Goal: Transaction & Acquisition: Purchase product/service

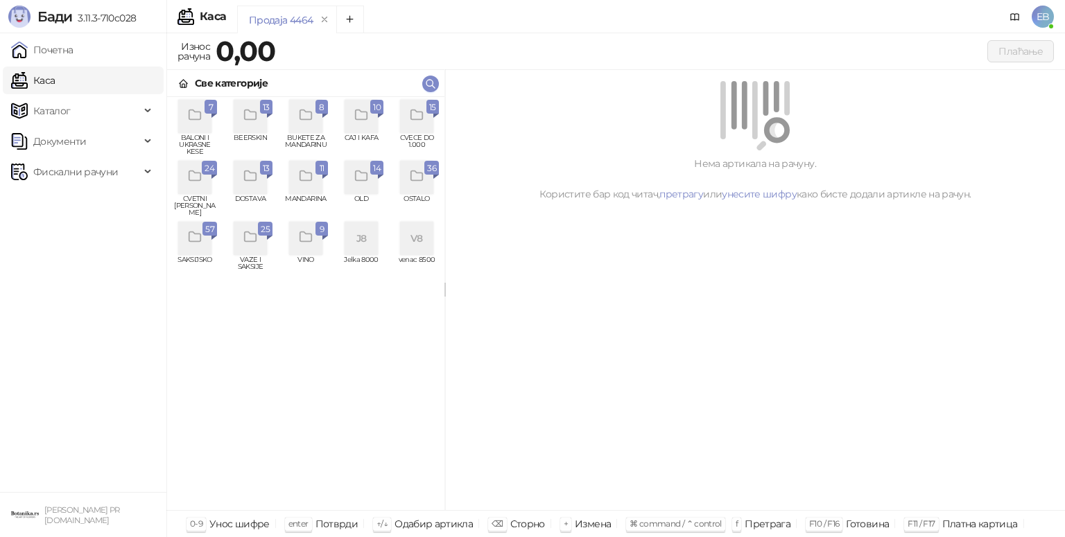
click at [197, 183] on icon "grid" at bounding box center [195, 176] width 16 height 16
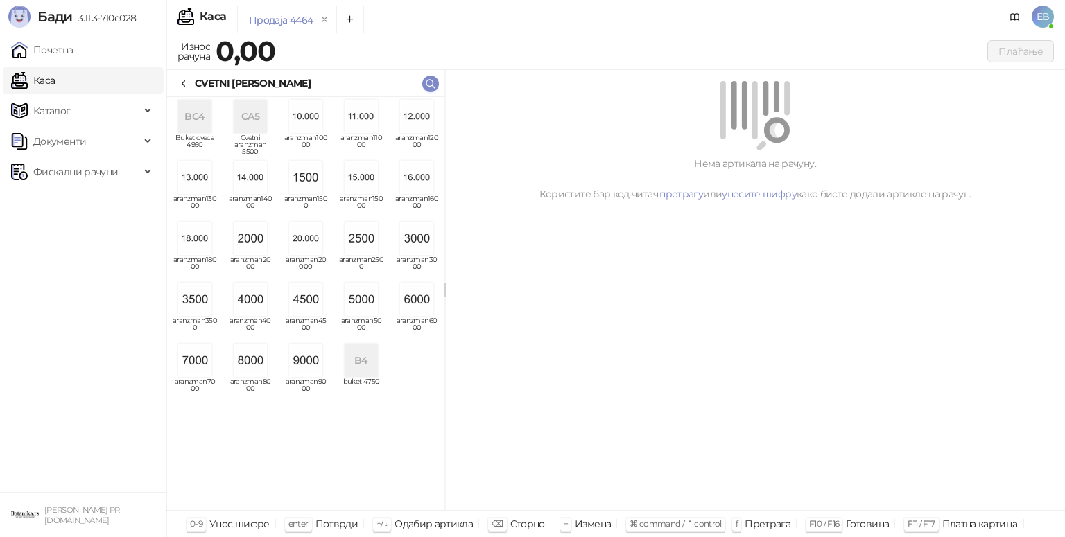
click at [365, 303] on img "grid" at bounding box center [361, 299] width 33 height 33
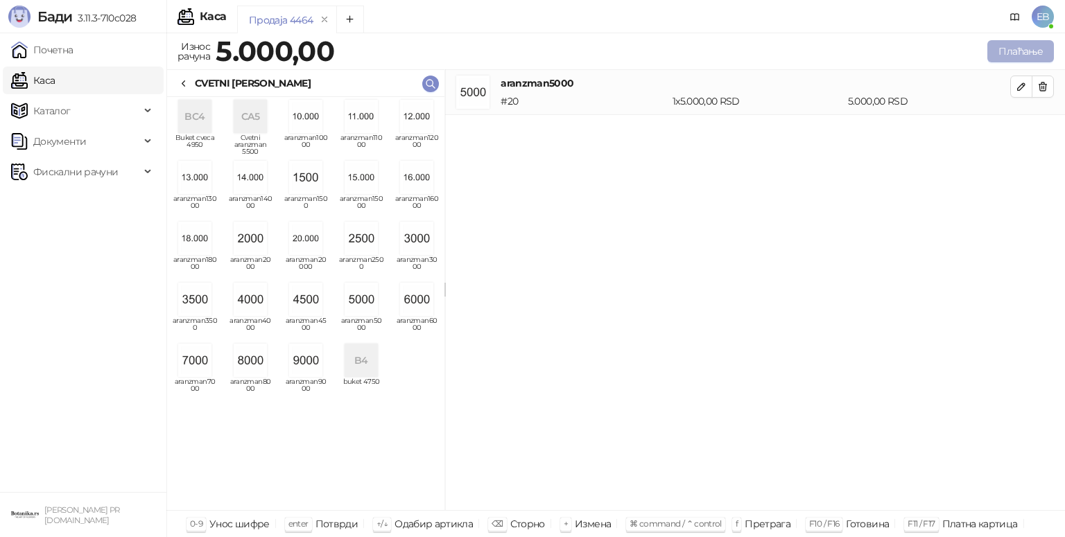
click at [1009, 53] on button "Плаћање" at bounding box center [1020, 51] width 67 height 22
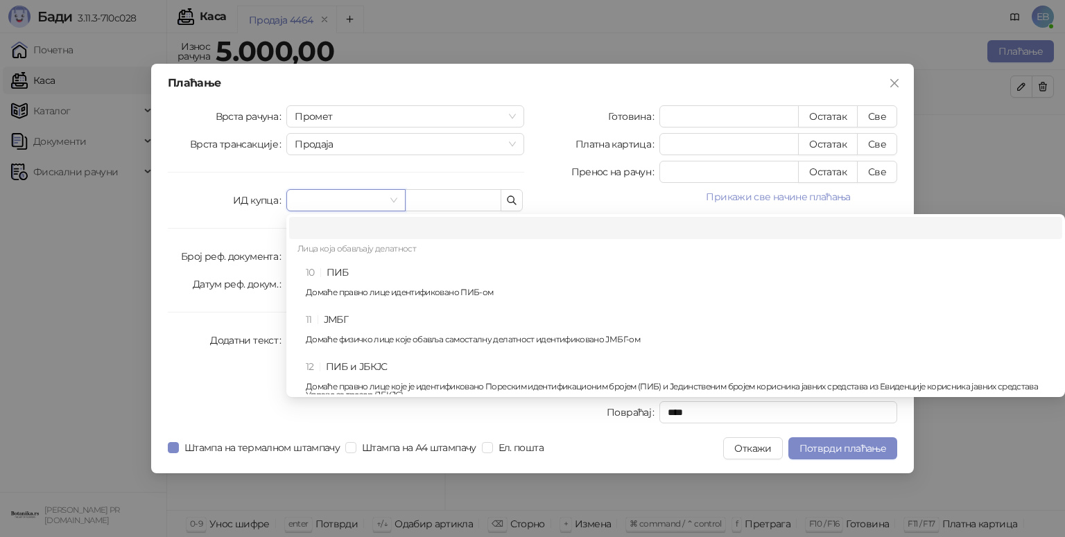
click at [353, 194] on input "search" at bounding box center [339, 200] width 89 height 21
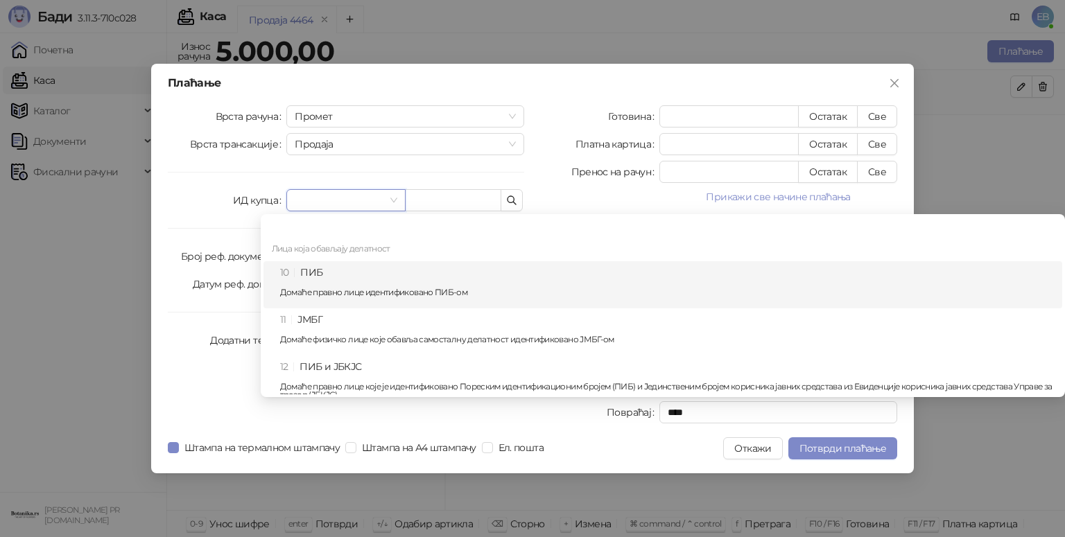
click at [354, 276] on div "10 ПИБ Домаће правно лице идентификовано ПИБ-ом" at bounding box center [667, 285] width 774 height 40
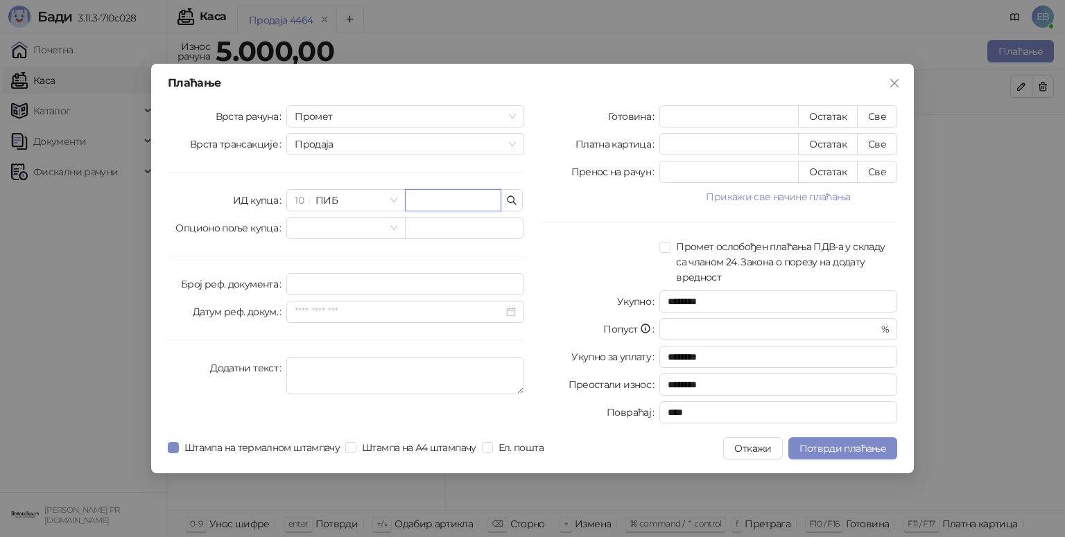
click at [469, 196] on input "text" at bounding box center [453, 200] width 96 height 22
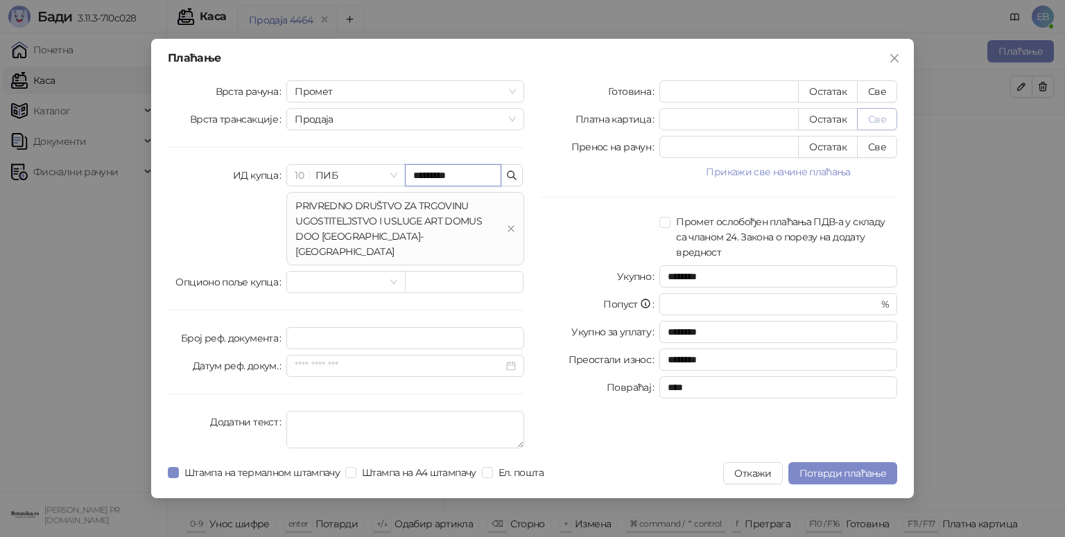
type input "*********"
click at [885, 129] on button "Све" at bounding box center [877, 119] width 40 height 22
type input "****"
click at [842, 467] on span "Потврди плаћање" at bounding box center [842, 473] width 87 height 12
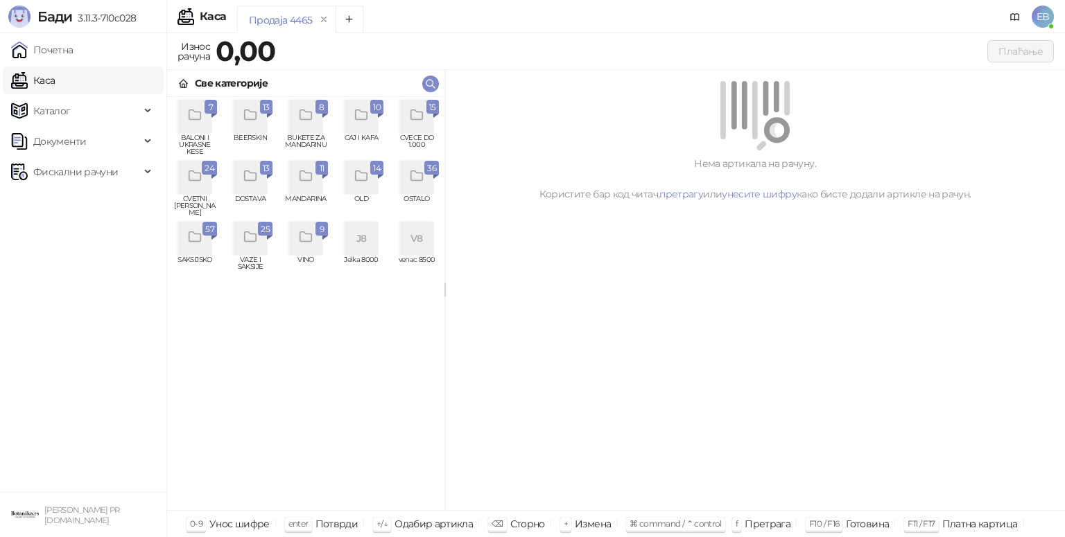
click at [191, 184] on icon "grid" at bounding box center [195, 176] width 16 height 16
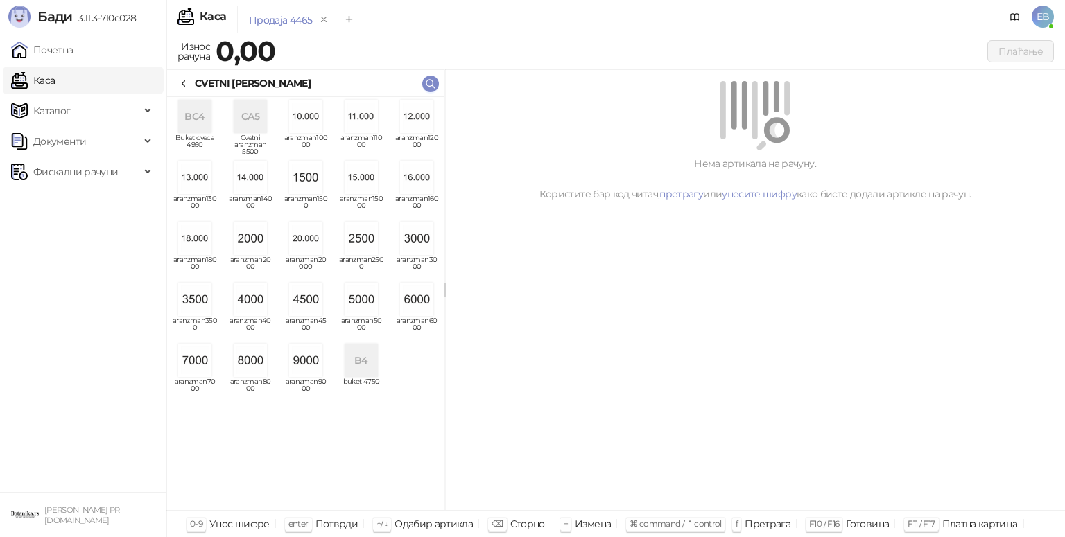
click at [196, 297] on img "grid" at bounding box center [194, 299] width 33 height 33
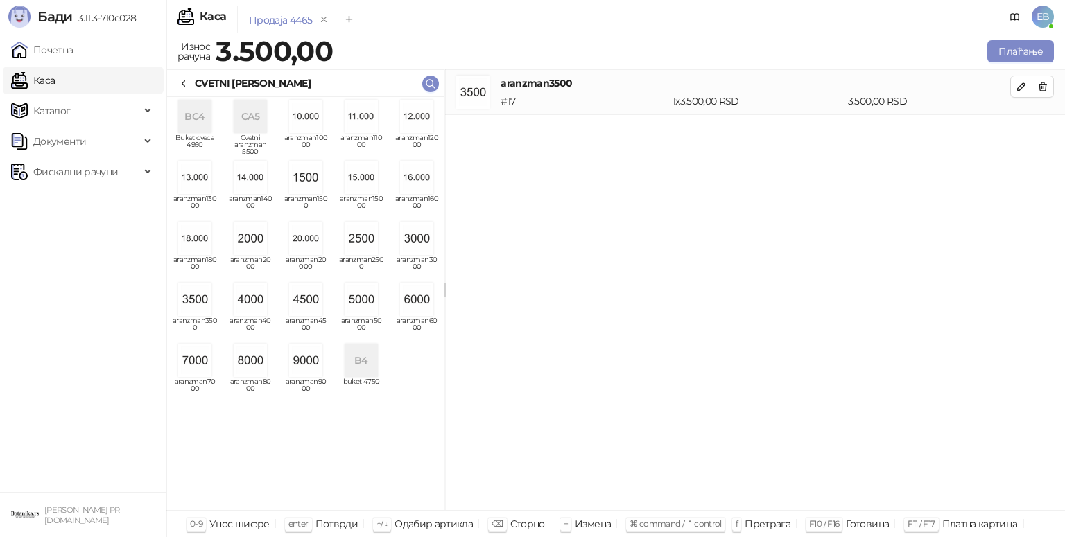
click at [188, 87] on icon at bounding box center [183, 83] width 11 height 11
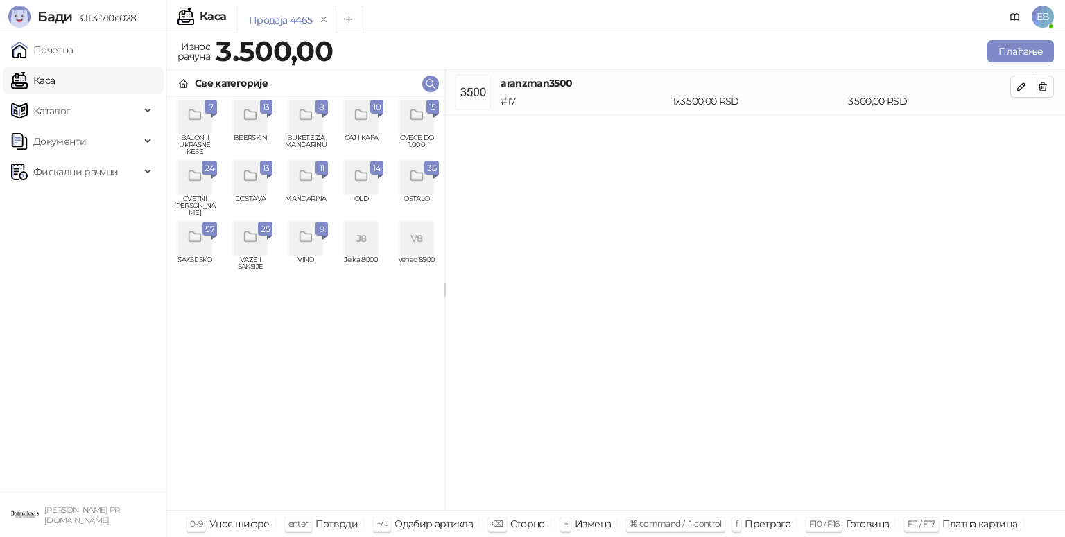
click at [420, 132] on div "grid" at bounding box center [416, 116] width 33 height 33
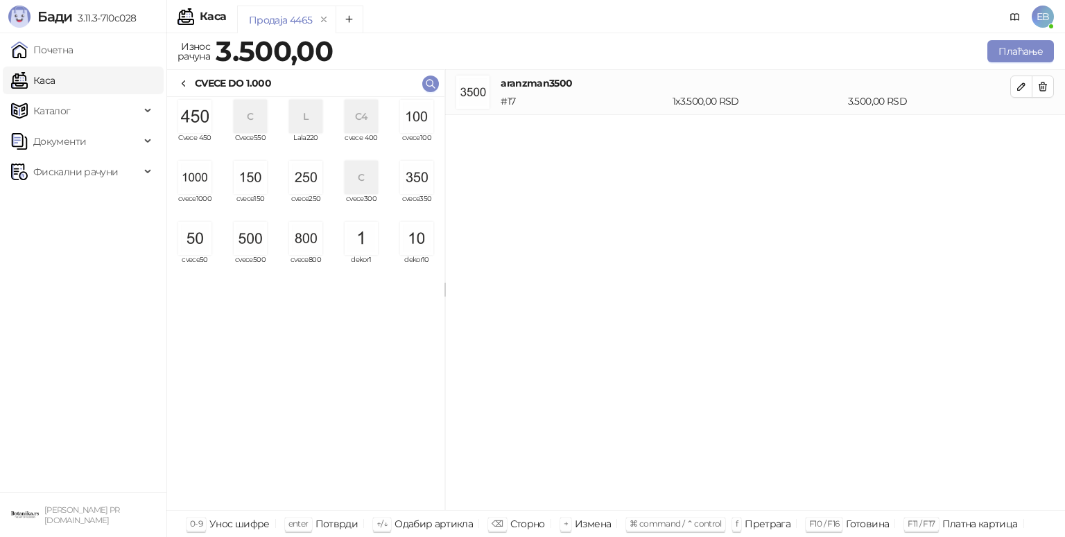
click at [296, 179] on img "grid" at bounding box center [305, 177] width 33 height 33
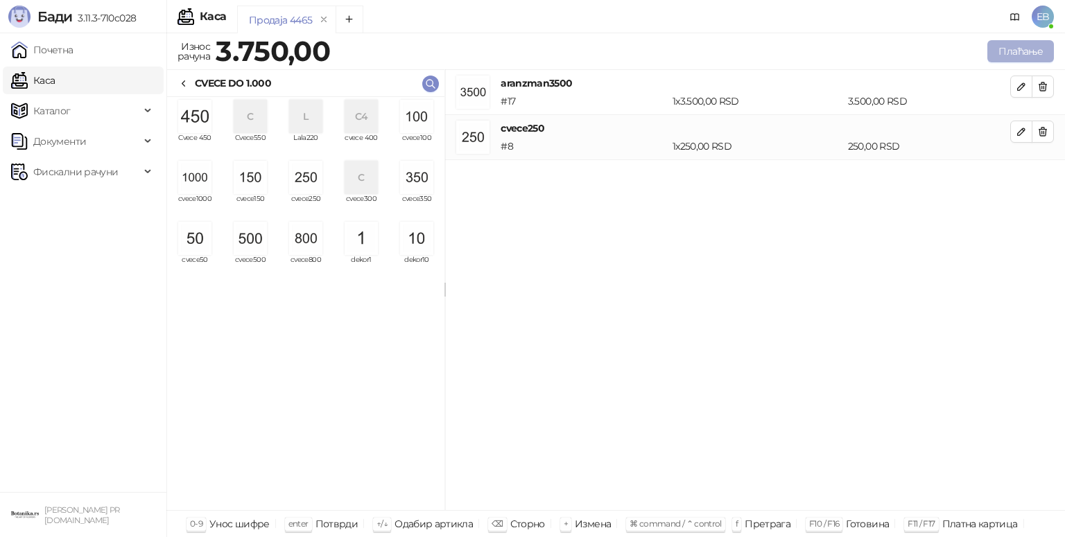
click at [995, 44] on button "Плаћање" at bounding box center [1020, 51] width 67 height 22
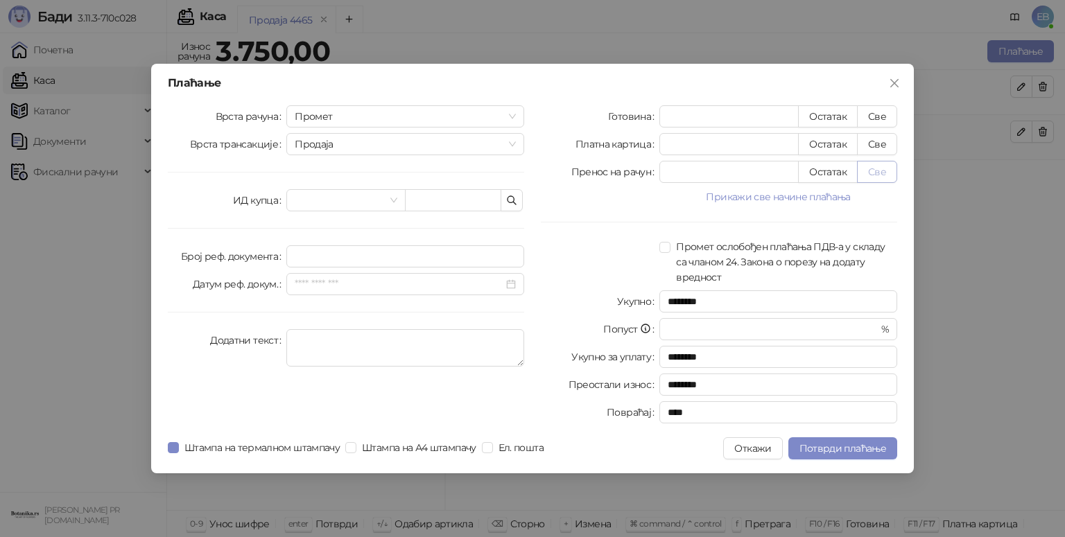
click at [876, 171] on button "Све" at bounding box center [877, 172] width 40 height 22
type input "****"
click at [875, 453] on span "Потврди плаћање" at bounding box center [842, 448] width 87 height 12
